Goal: Transaction & Acquisition: Purchase product/service

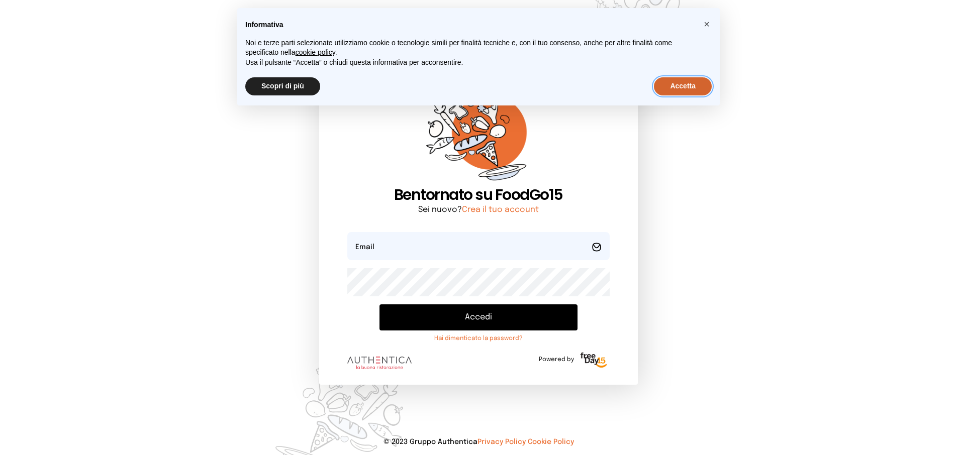
click at [677, 88] on button "Accetta" at bounding box center [683, 86] width 58 height 18
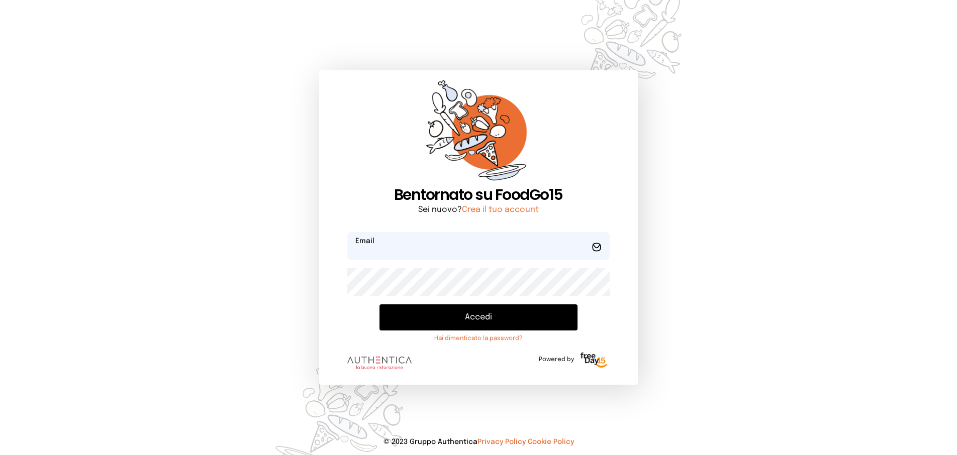
drag, startPoint x: 380, startPoint y: 248, endPoint x: 386, endPoint y: 250, distance: 5.9
click at [381, 248] on input "email" at bounding box center [478, 246] width 262 height 28
type input "**********"
click at [456, 314] on button "Accedi" at bounding box center [477, 318] width 197 height 26
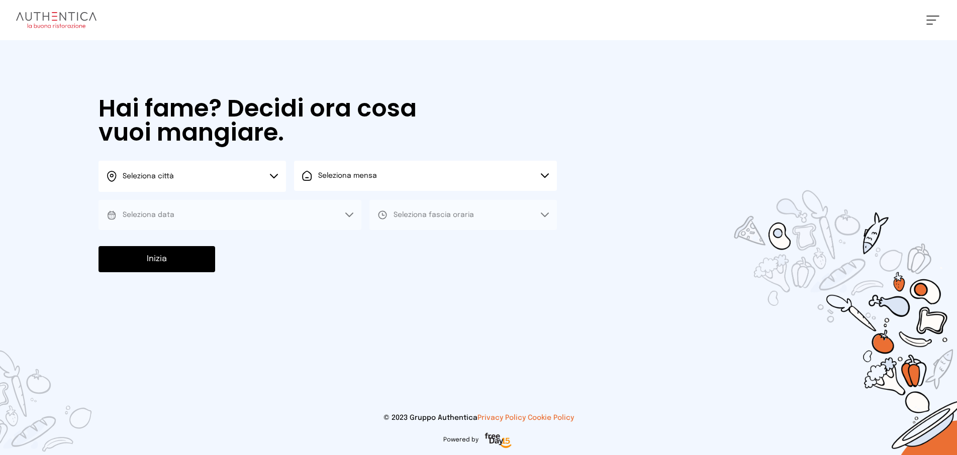
click at [275, 178] on icon at bounding box center [274, 176] width 8 height 5
click at [258, 198] on li "Terni" at bounding box center [191, 205] width 187 height 27
click at [314, 180] on div "Seleziona mensa" at bounding box center [339, 176] width 75 height 10
click at [323, 205] on span "Mensa interna" at bounding box center [350, 204] width 65 height 10
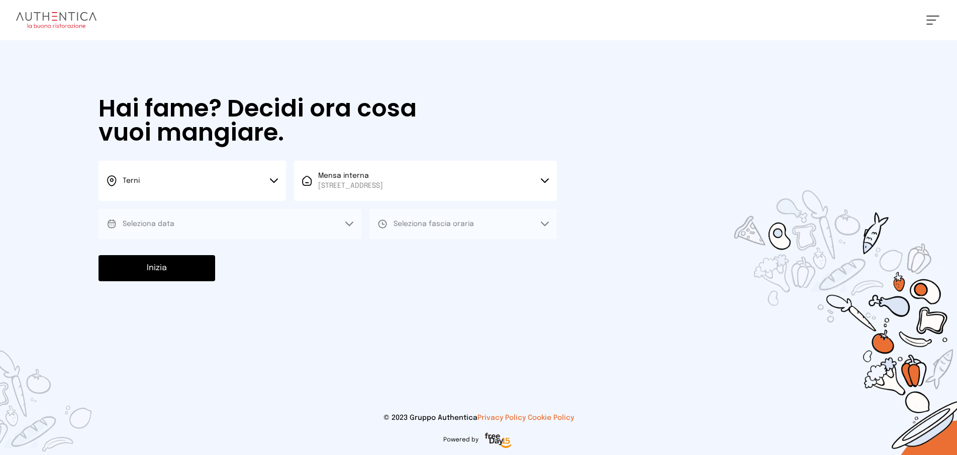
click at [310, 218] on button "Seleziona data" at bounding box center [229, 224] width 263 height 30
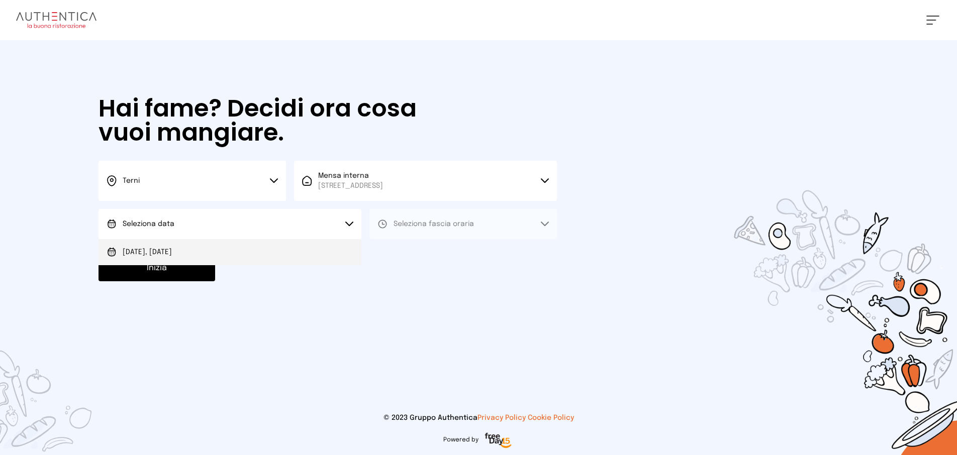
click at [297, 253] on li "[DATE], [DATE]" at bounding box center [229, 252] width 263 height 26
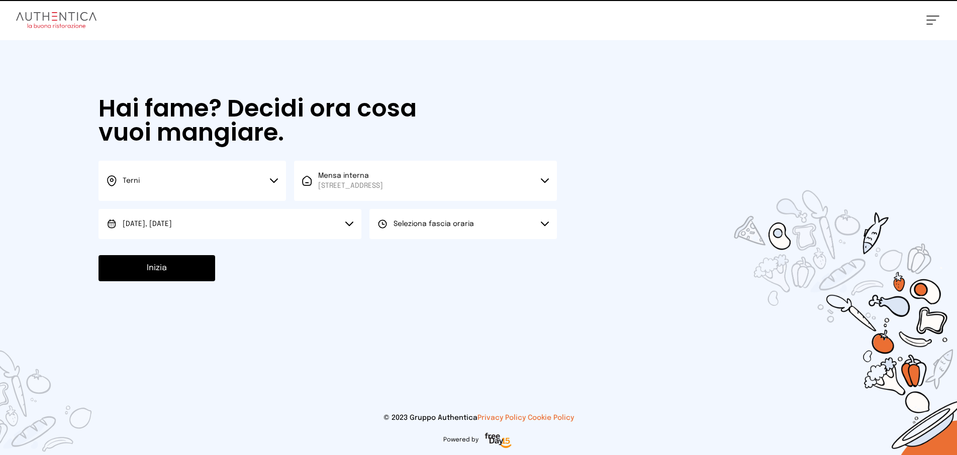
click at [403, 238] on button "Seleziona fascia oraria" at bounding box center [462, 224] width 187 height 30
click at [405, 255] on span "Pranzo" at bounding box center [405, 252] width 24 height 10
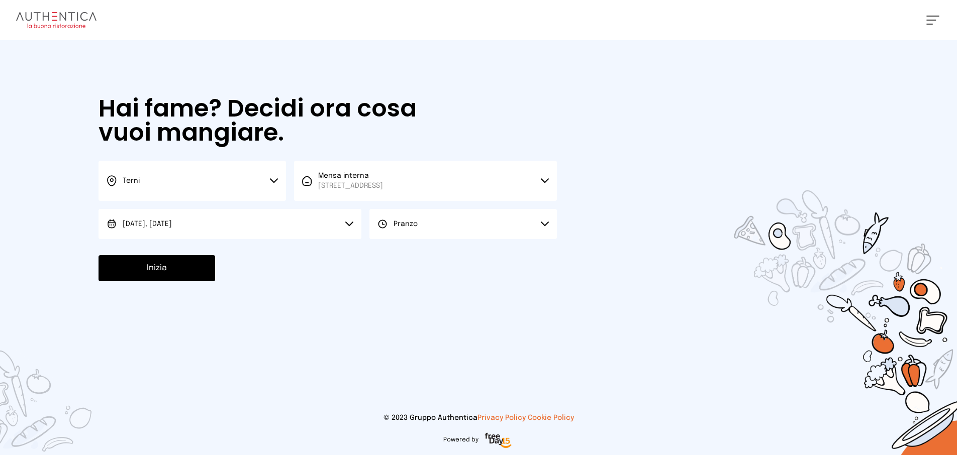
click at [176, 275] on button "Inizia" at bounding box center [156, 268] width 117 height 26
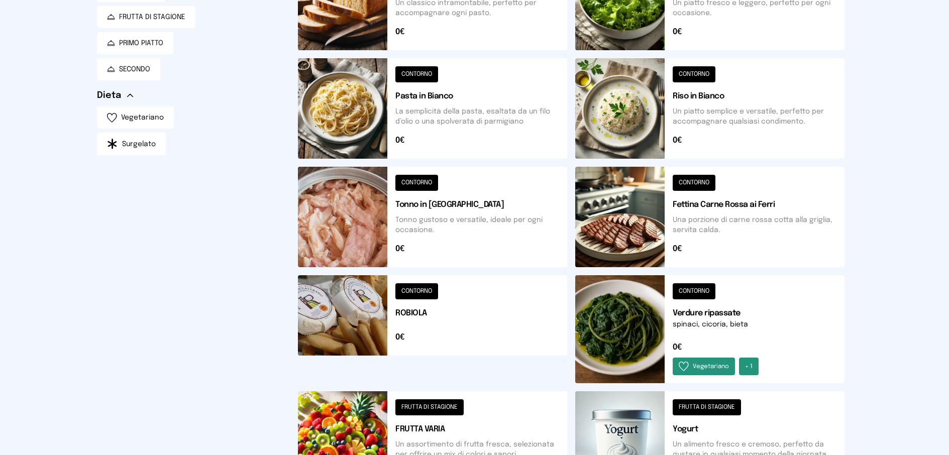
scroll to position [352, 0]
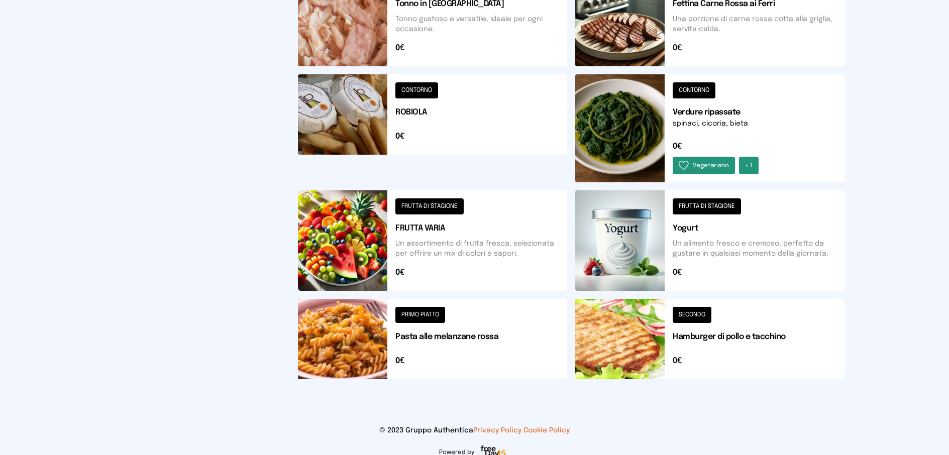
click at [439, 212] on button at bounding box center [432, 240] width 269 height 101
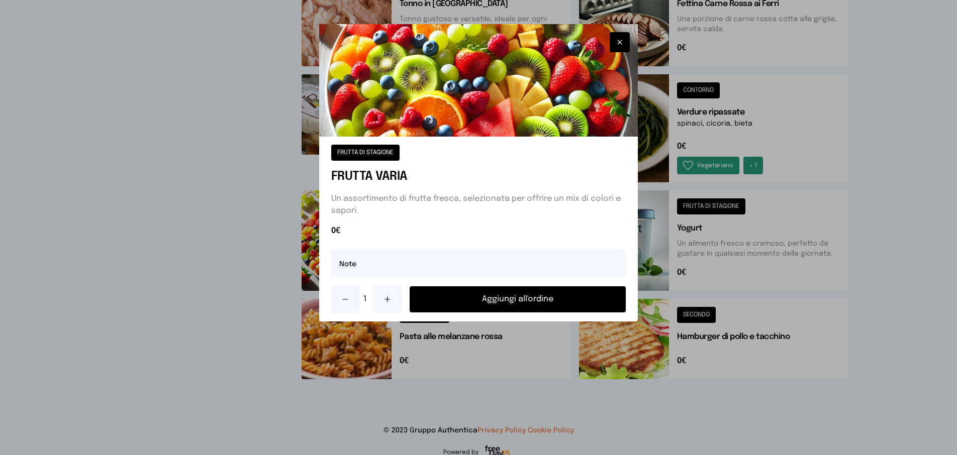
click at [509, 295] on button "Aggiungi all'ordine" at bounding box center [518, 299] width 217 height 26
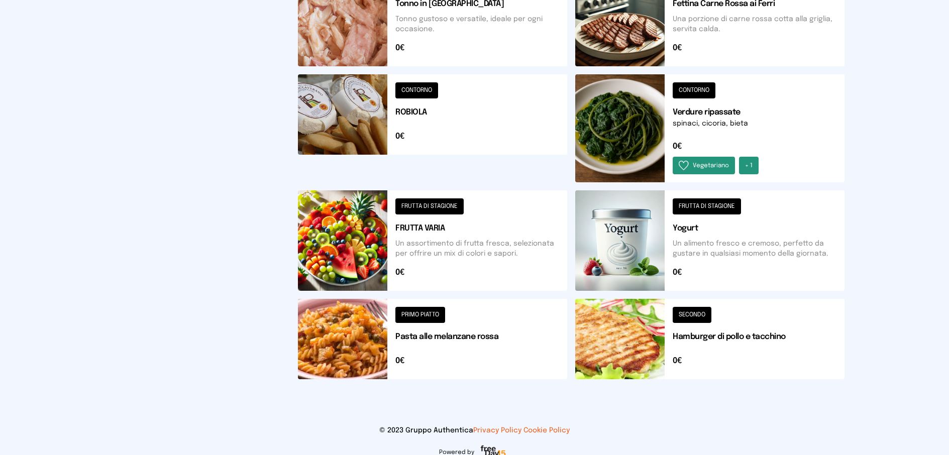
click at [681, 91] on button at bounding box center [709, 128] width 269 height 108
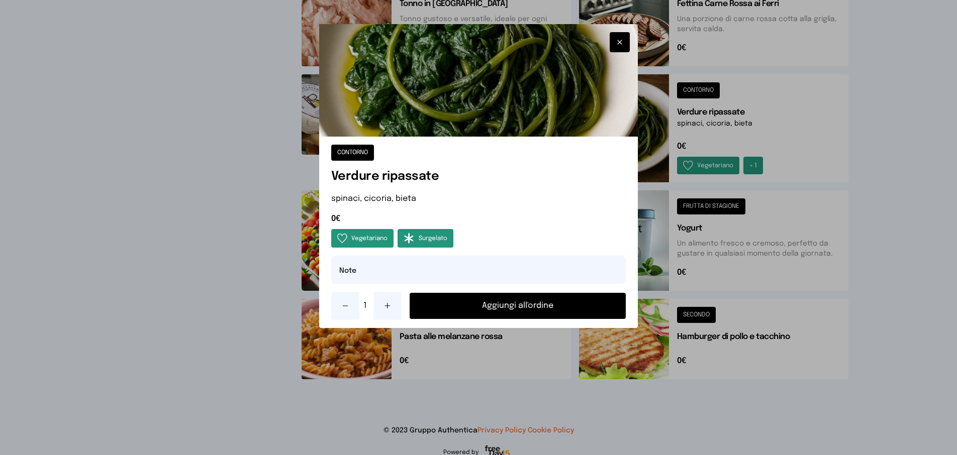
click at [507, 303] on button "Aggiungi all'ordine" at bounding box center [518, 306] width 217 height 26
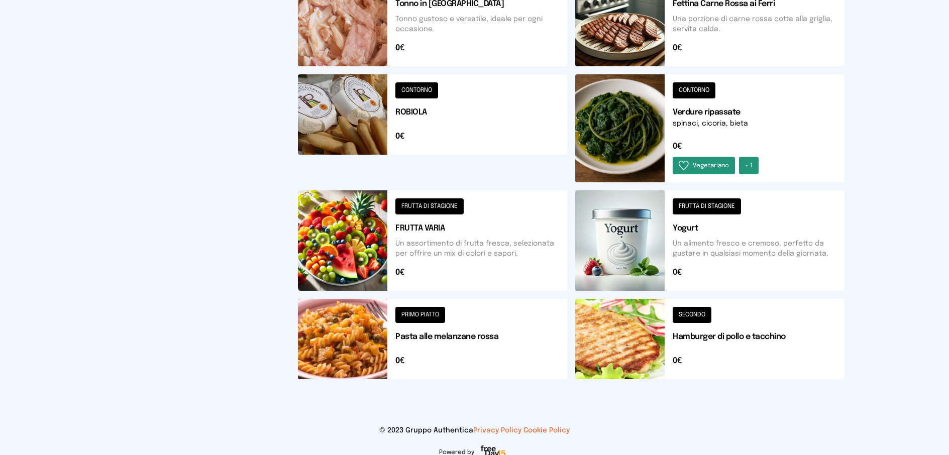
click at [696, 3] on button at bounding box center [709, 16] width 269 height 101
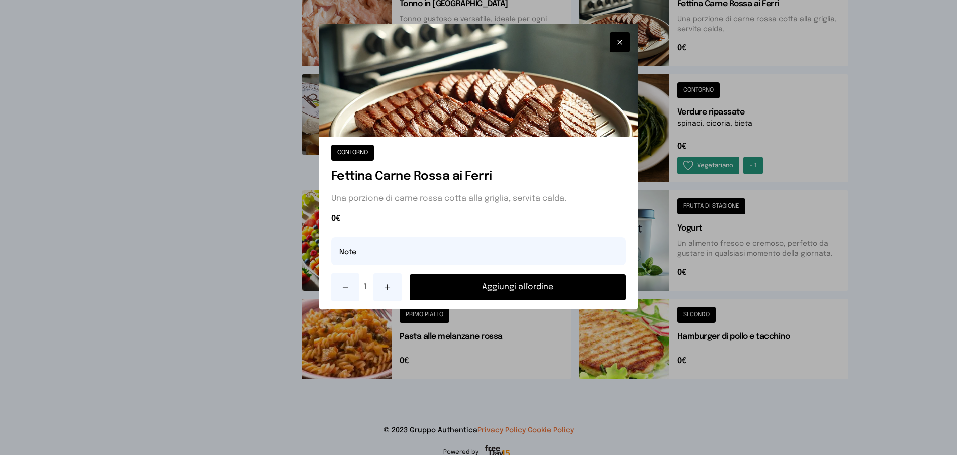
click at [512, 287] on button "Aggiungi all'ordine" at bounding box center [518, 287] width 217 height 26
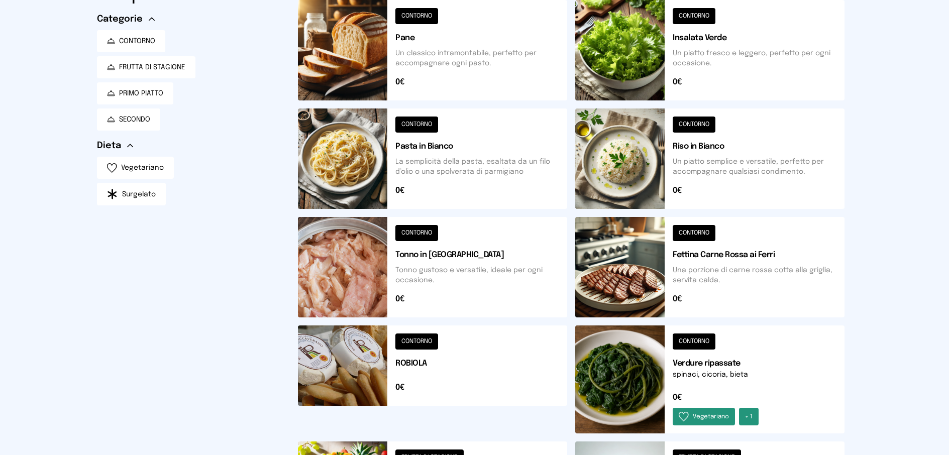
scroll to position [0, 0]
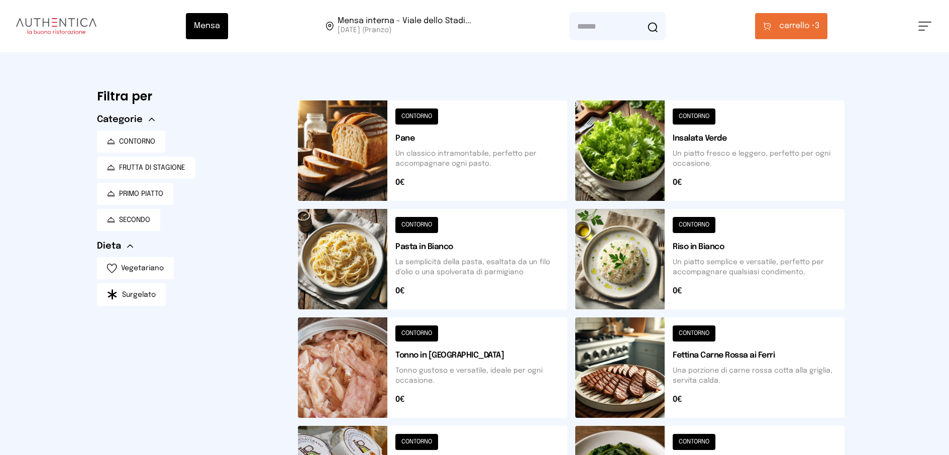
click at [800, 29] on span "carrello •" at bounding box center [797, 26] width 36 height 12
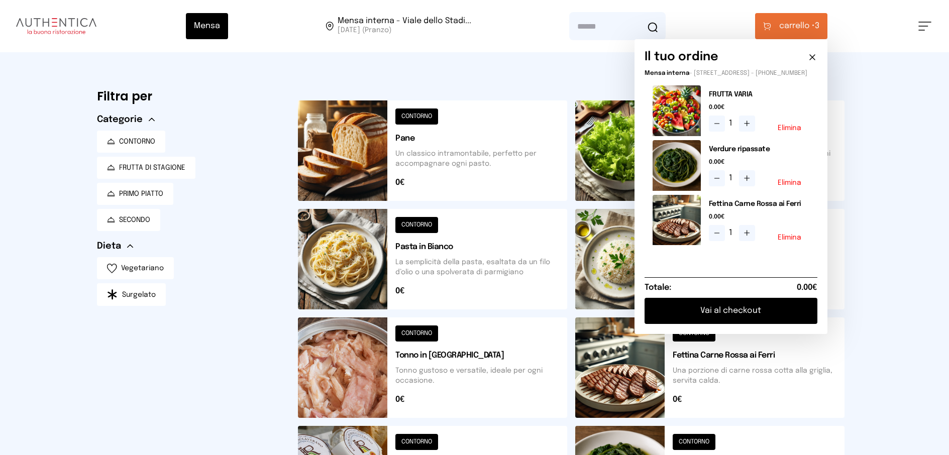
click at [744, 324] on button "Vai al checkout" at bounding box center [731, 311] width 173 height 26
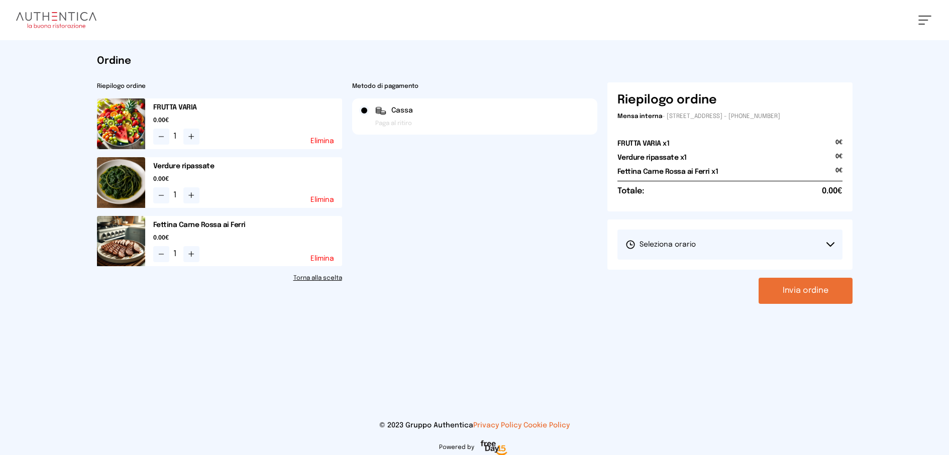
click at [827, 244] on icon at bounding box center [831, 244] width 8 height 5
click at [775, 272] on li "1° Turno (13:00 - 15:00)" at bounding box center [730, 273] width 225 height 26
click at [812, 298] on button "Invia ordine" at bounding box center [806, 291] width 94 height 26
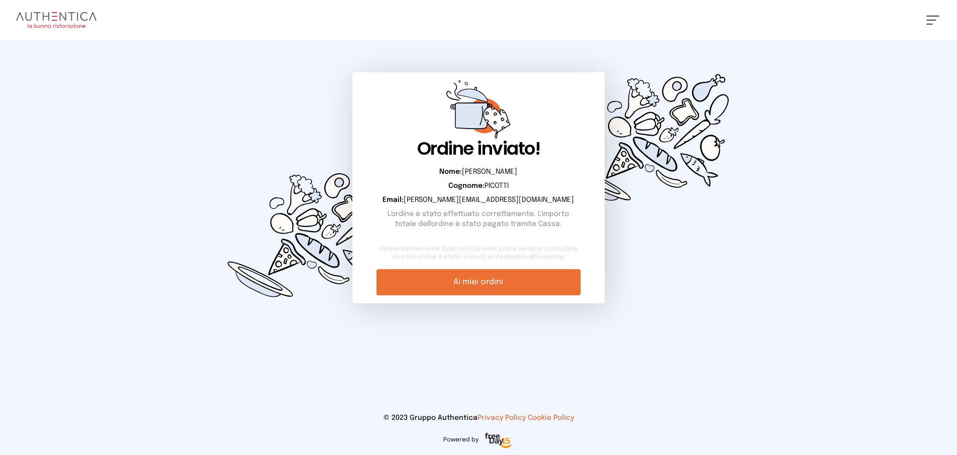
click at [481, 288] on link "Ai miei ordini" at bounding box center [478, 282] width 204 height 26
